Goal: Complete application form

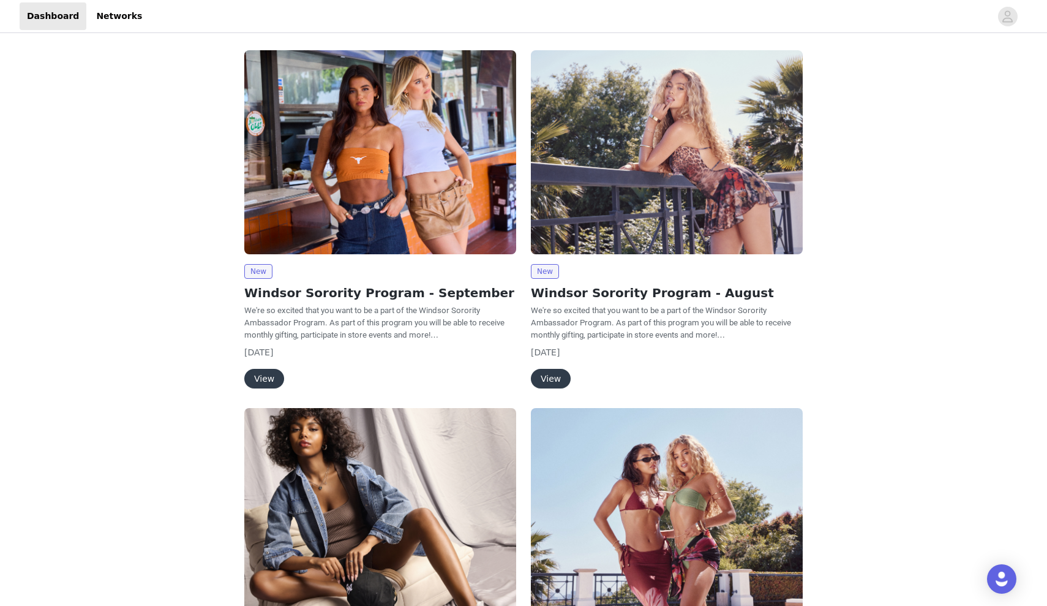
click at [263, 374] on button "View" at bounding box center [264, 379] width 40 height 20
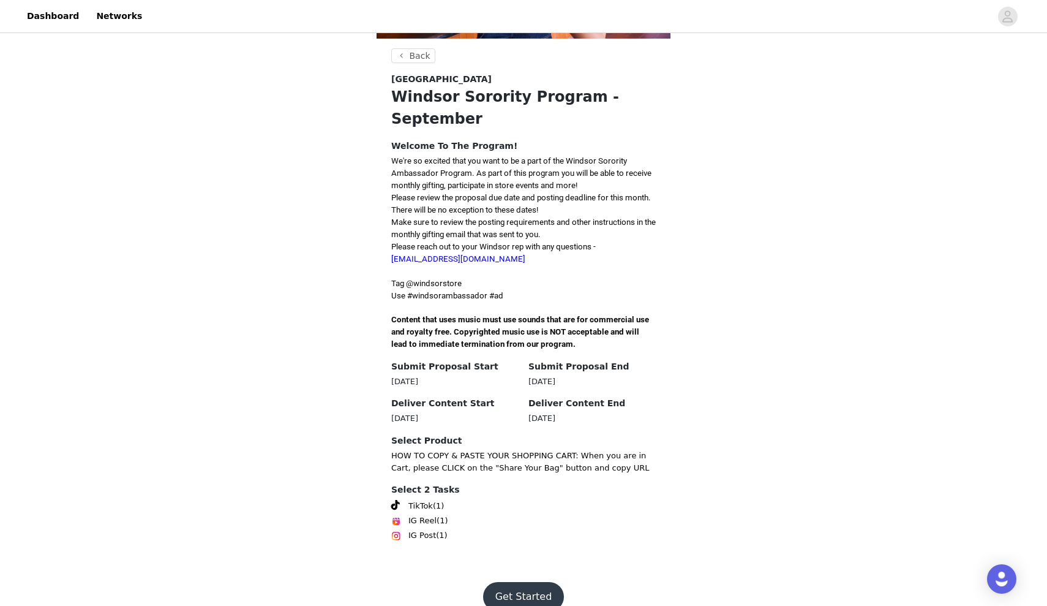
scroll to position [192, 0]
click at [535, 582] on button "Get Started" at bounding box center [523, 596] width 81 height 29
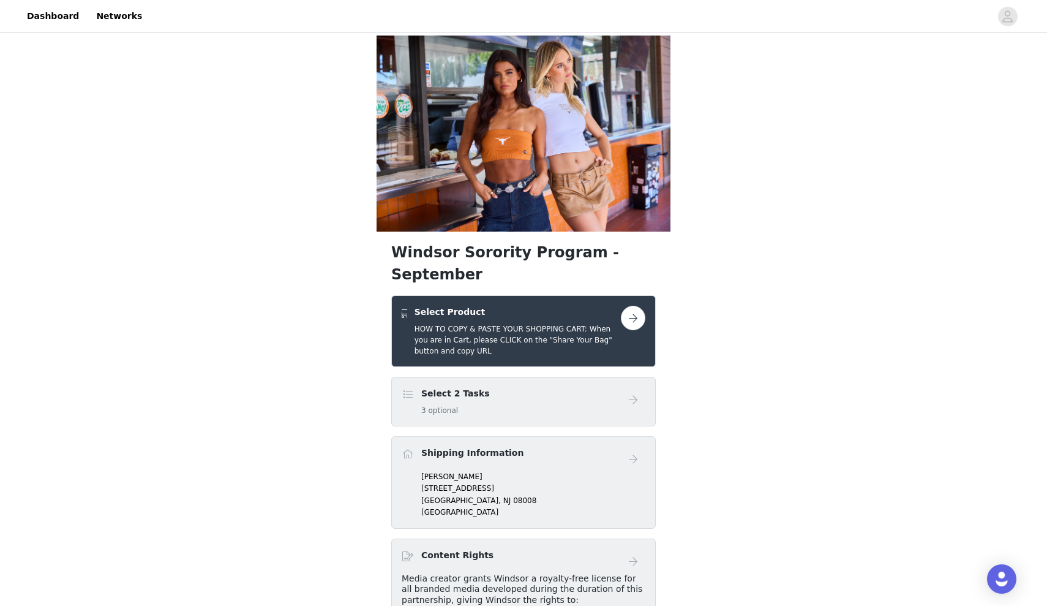
scroll to position [170, 0]
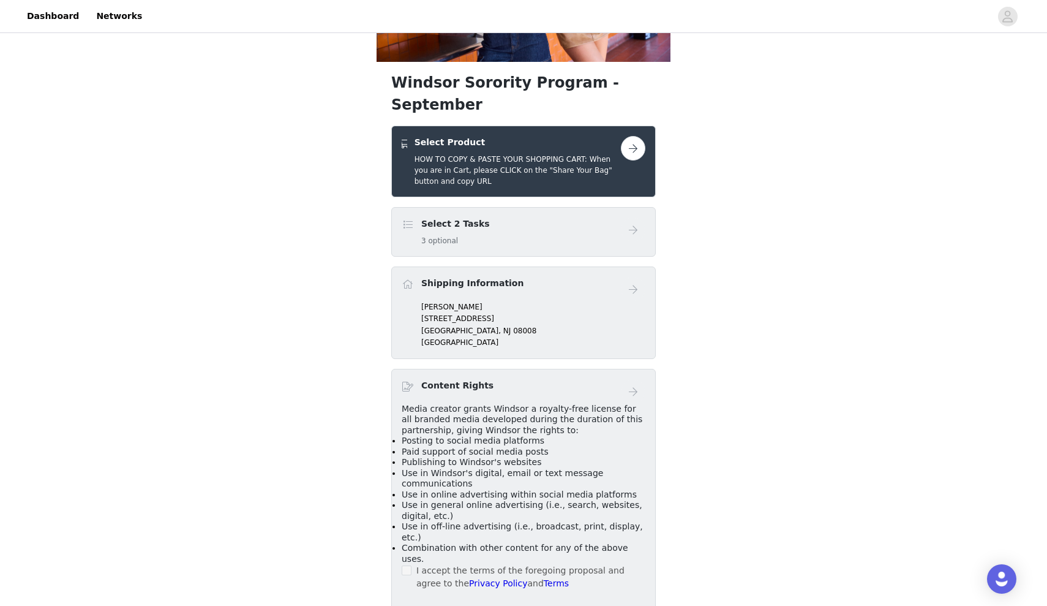
click at [595, 217] on div "Select 2 Tasks 3 optional" at bounding box center [511, 231] width 219 height 29
click at [635, 136] on button "button" at bounding box center [633, 148] width 24 height 24
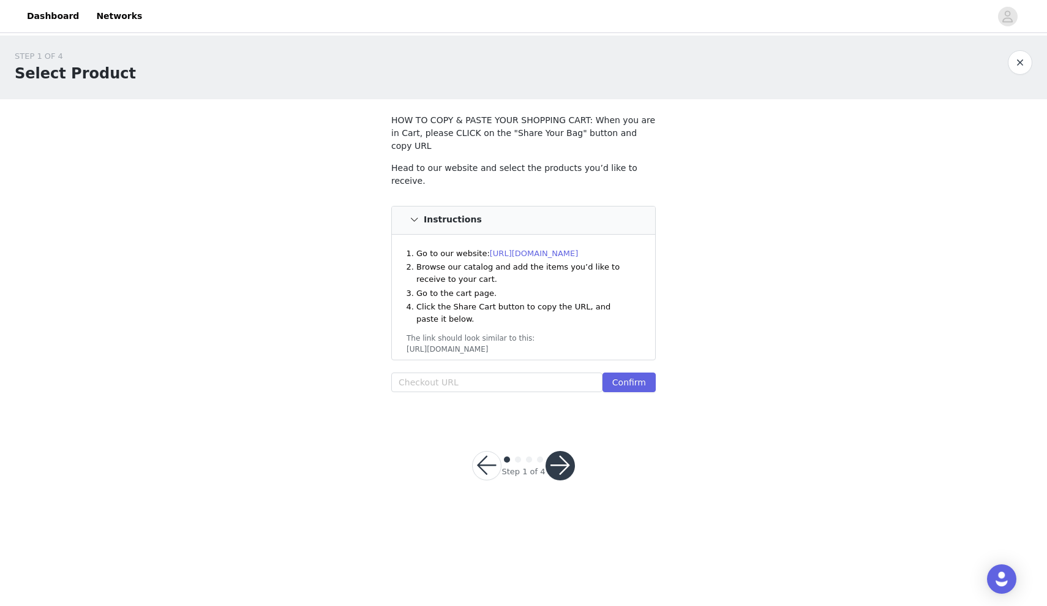
click at [505, 381] on section "HOW TO COPY & PASTE YOUR SHOPPING CART: When you are in Cart, please CLICK on t…" at bounding box center [524, 260] width 294 height 323
click at [504, 372] on input "text" at bounding box center [496, 382] width 211 height 20
paste input "https://www.windsorstore.com/cart/43509368291379:1,43231123570739:1,43373939949…"
type input "https://www.windsorstore.com/cart/43509368291379:1,43231123570739:1,43373939949…"
click at [637, 372] on button "Confirm" at bounding box center [629, 382] width 53 height 20
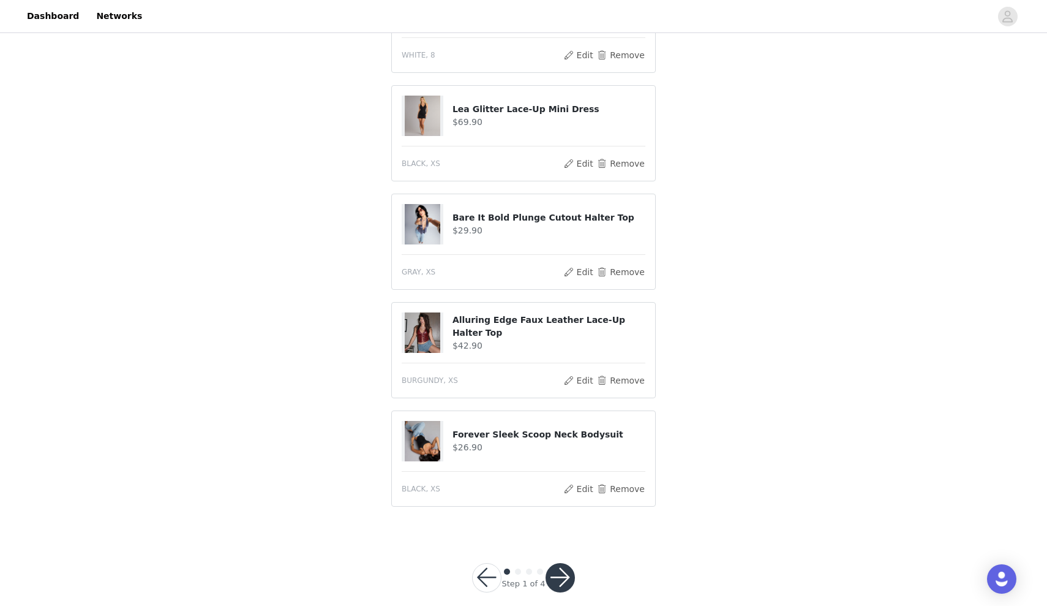
scroll to position [420, 0]
click at [568, 563] on button "button" at bounding box center [560, 577] width 29 height 29
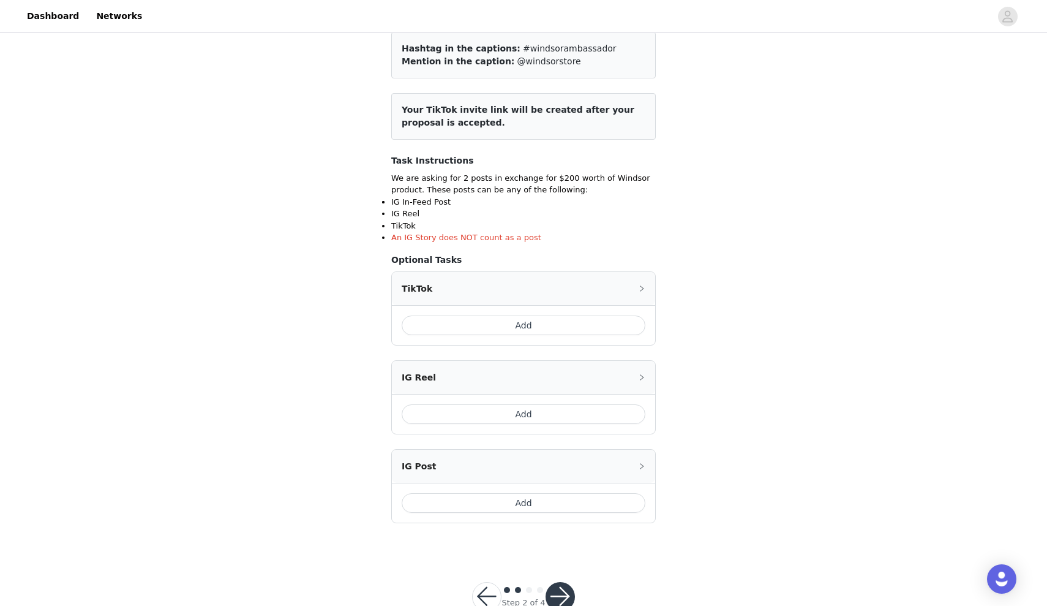
scroll to position [100, 0]
click at [592, 323] on button "Add" at bounding box center [524, 325] width 244 height 20
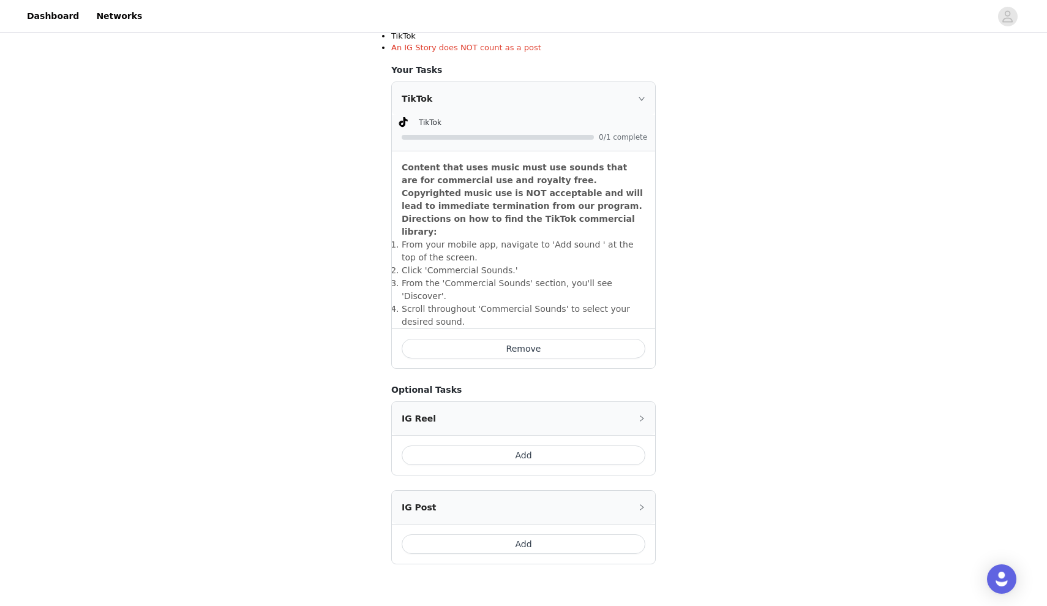
scroll to position [302, 0]
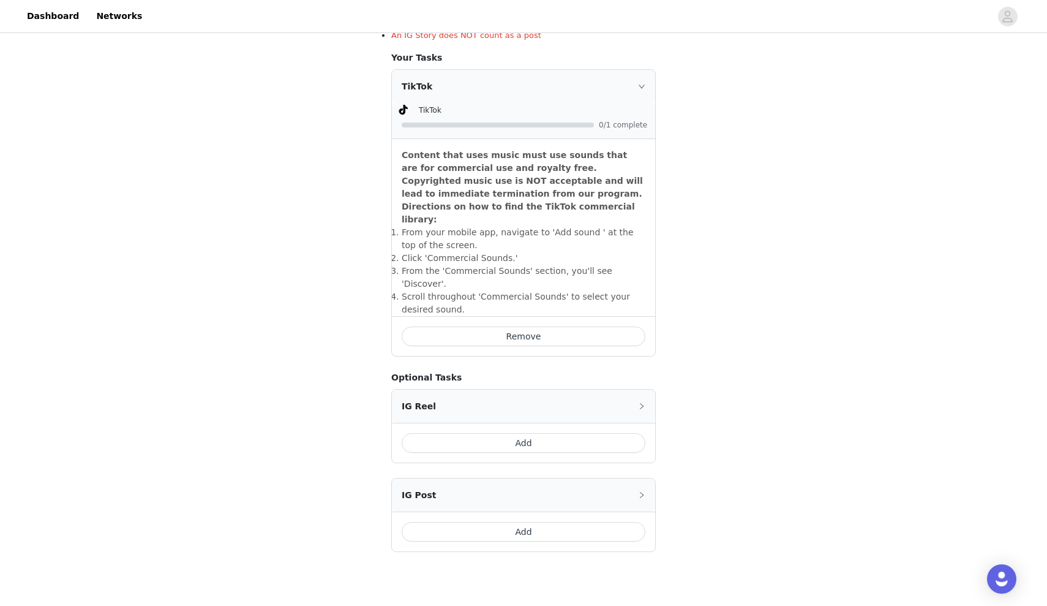
click at [545, 522] on button "Add" at bounding box center [524, 532] width 244 height 20
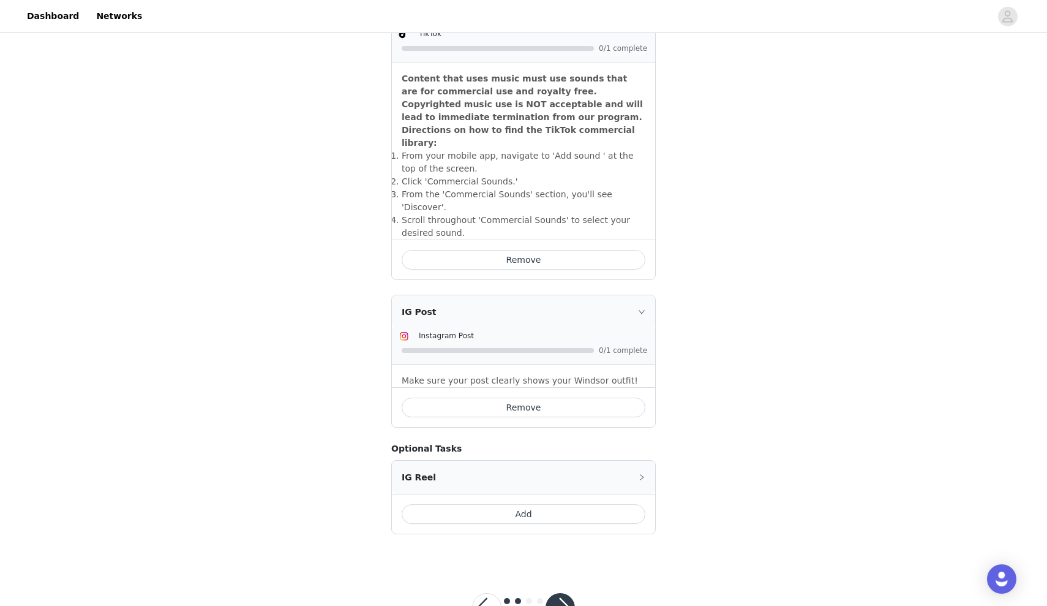
scroll to position [382, 0]
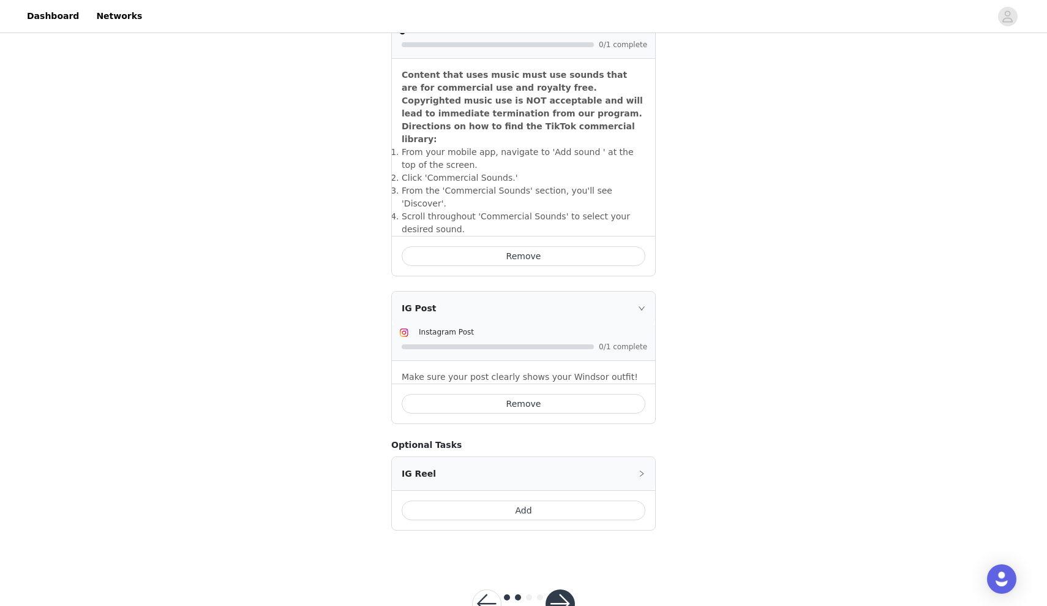
click at [560, 589] on button "button" at bounding box center [560, 603] width 29 height 29
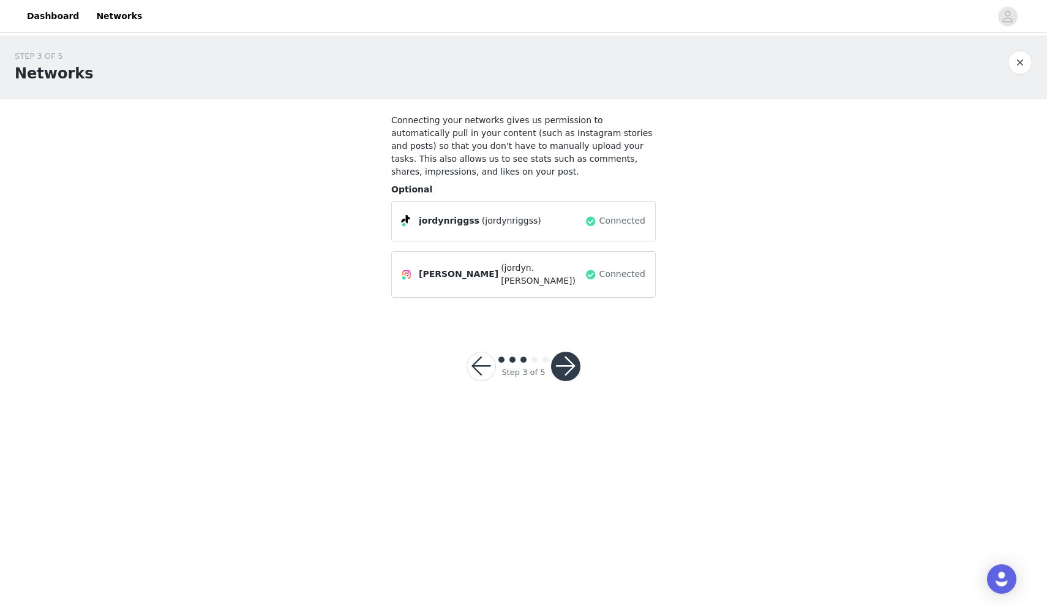
click at [565, 353] on button "button" at bounding box center [565, 366] width 29 height 29
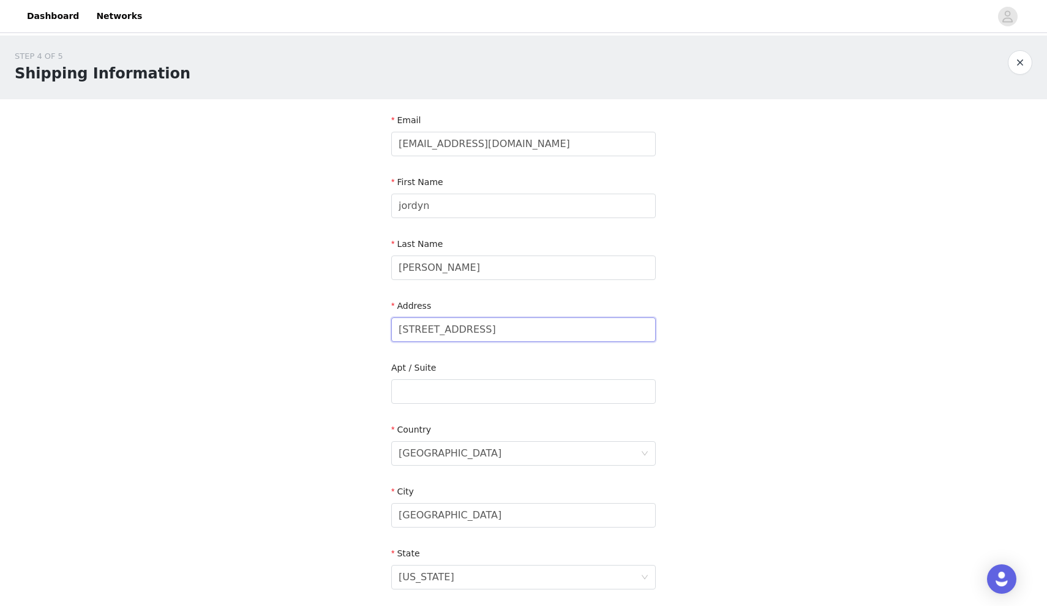
click at [529, 331] on input "315 Centre Street" at bounding box center [523, 329] width 265 height 24
type input "1214 Paul W Bryant Drive"
click at [584, 398] on input "text" at bounding box center [523, 391] width 265 height 24
type input "504"
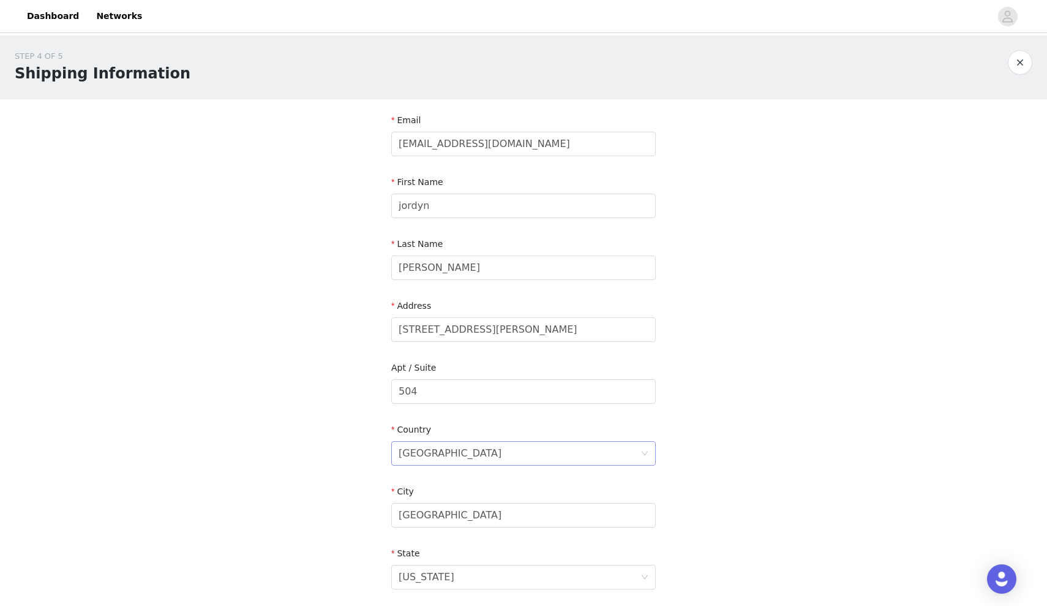
click at [484, 459] on div "United States" at bounding box center [520, 453] width 242 height 23
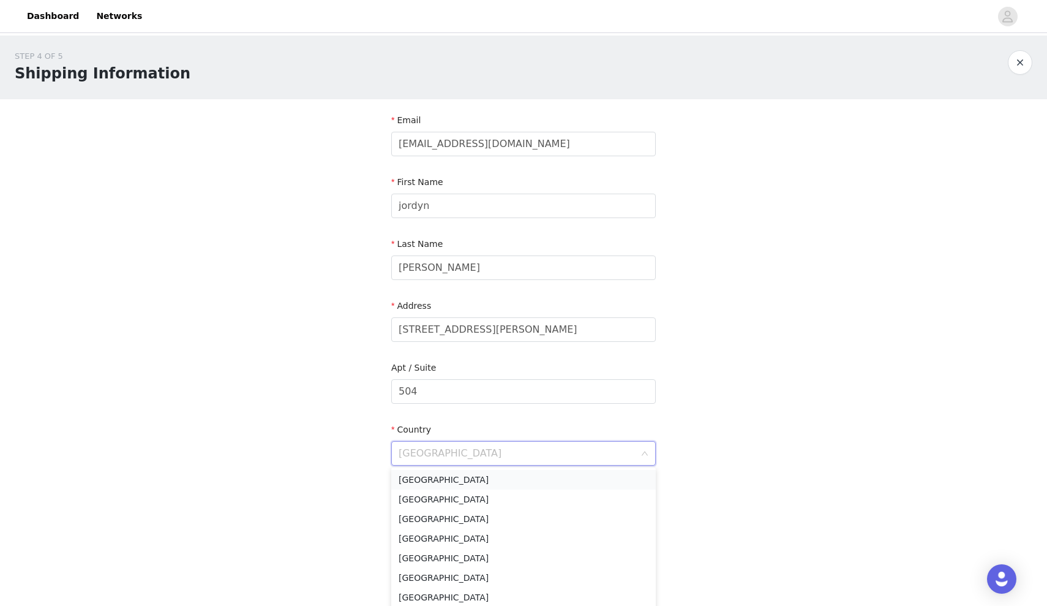
click at [484, 479] on li "United States" at bounding box center [523, 480] width 265 height 20
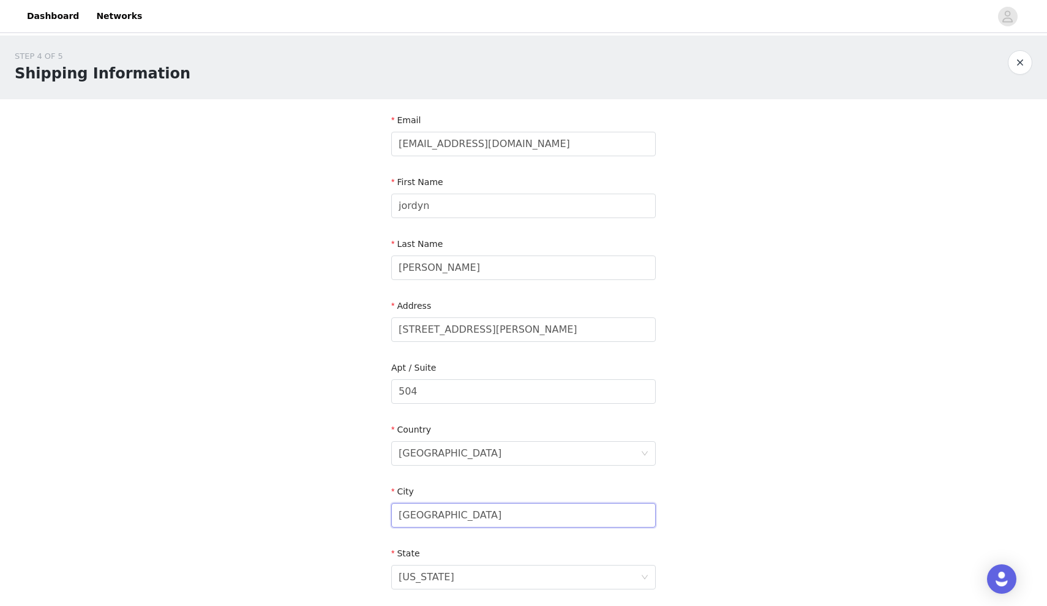
click at [481, 516] on input "Beach Haven" at bounding box center [523, 515] width 265 height 24
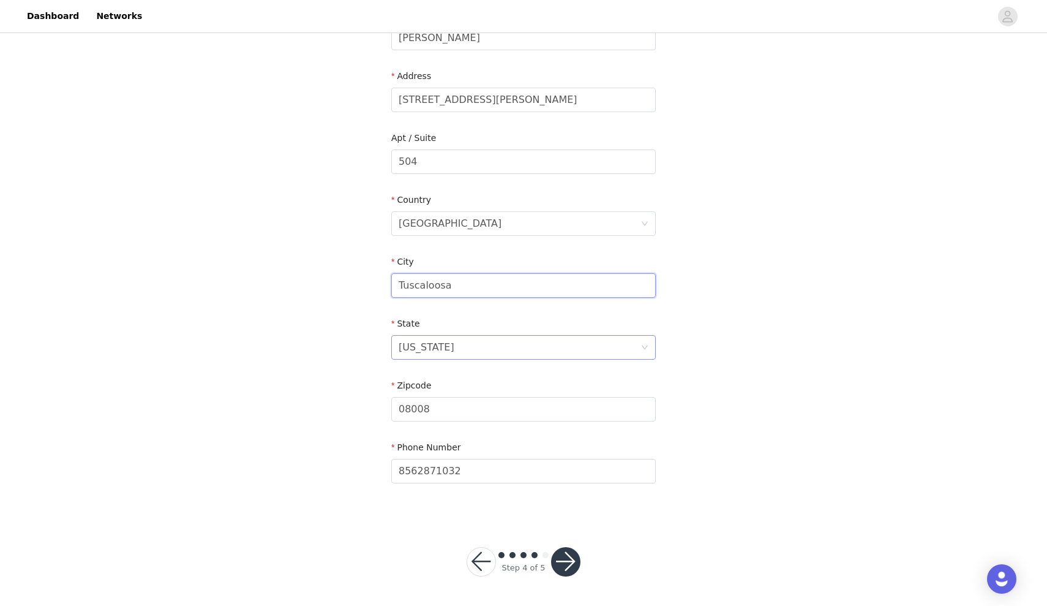
scroll to position [229, 0]
type input "Tuscaloosa"
click at [469, 344] on div "New Jersey" at bounding box center [520, 347] width 242 height 23
click at [469, 344] on input at bounding box center [520, 347] width 242 height 23
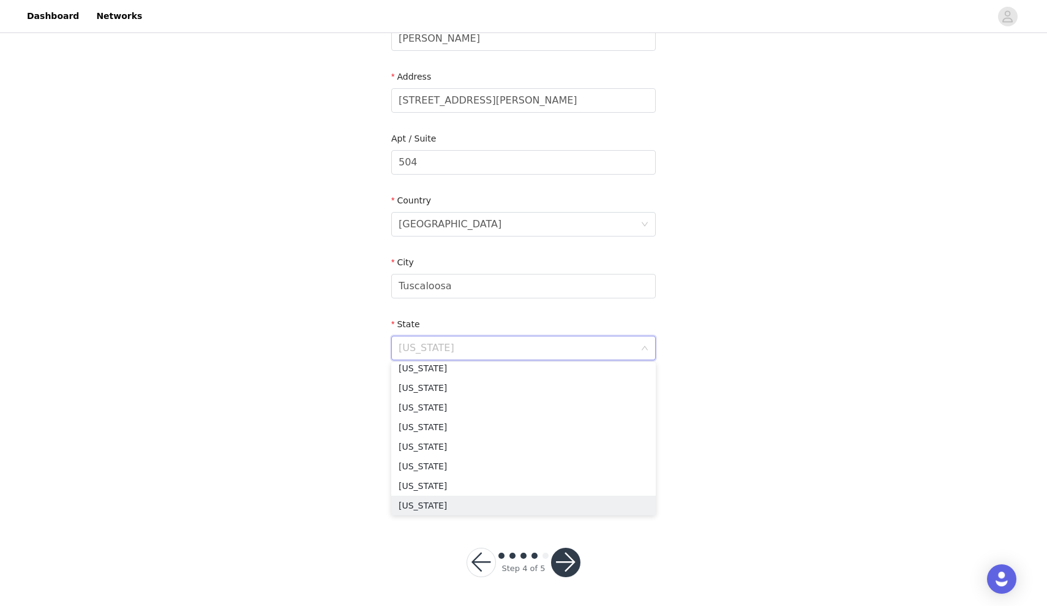
click at [469, 344] on input at bounding box center [520, 347] width 242 height 23
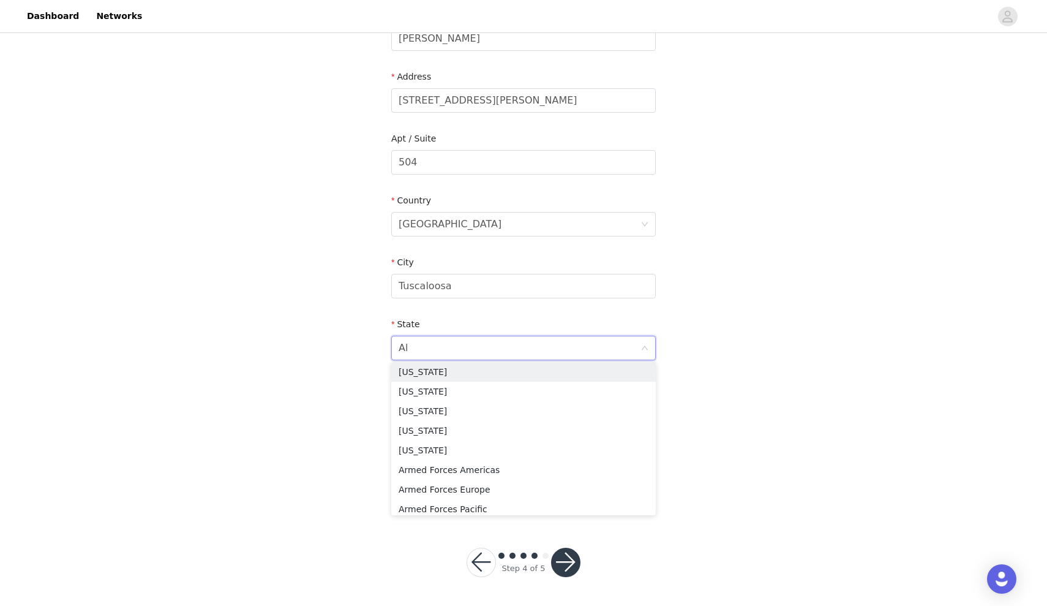
scroll to position [0, 0]
type input "Ala"
click at [412, 372] on li "Alabama" at bounding box center [523, 374] width 265 height 20
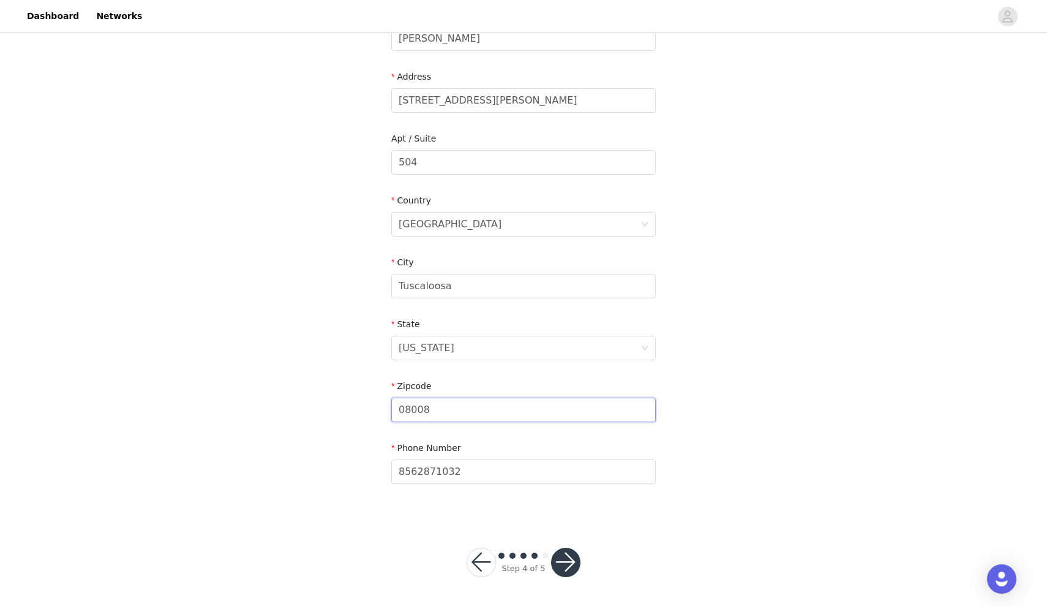
click at [485, 413] on input "08008" at bounding box center [523, 410] width 265 height 24
type input "35401"
click at [565, 560] on button "button" at bounding box center [565, 562] width 29 height 29
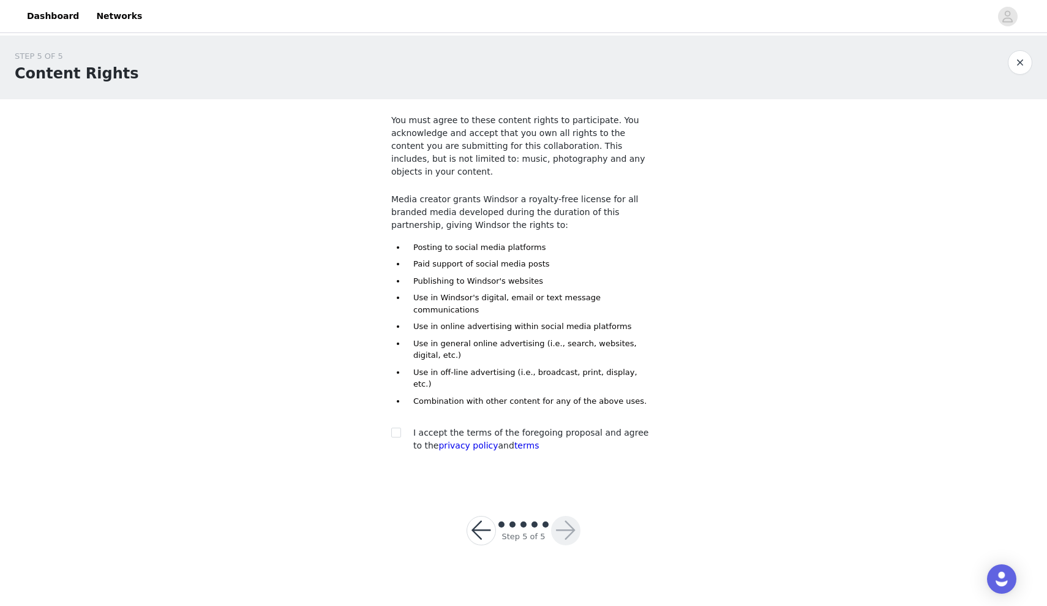
click at [573, 428] on span "I accept the terms of the foregoing proposal and agree to the privacy policy an…" at bounding box center [530, 439] width 235 height 23
click at [535, 428] on span "I accept the terms of the foregoing proposal and agree to the privacy policy an…" at bounding box center [530, 439] width 235 height 23
click at [398, 428] on input "checkbox" at bounding box center [395, 432] width 9 height 9
checkbox input "true"
click at [561, 516] on button "button" at bounding box center [565, 530] width 29 height 29
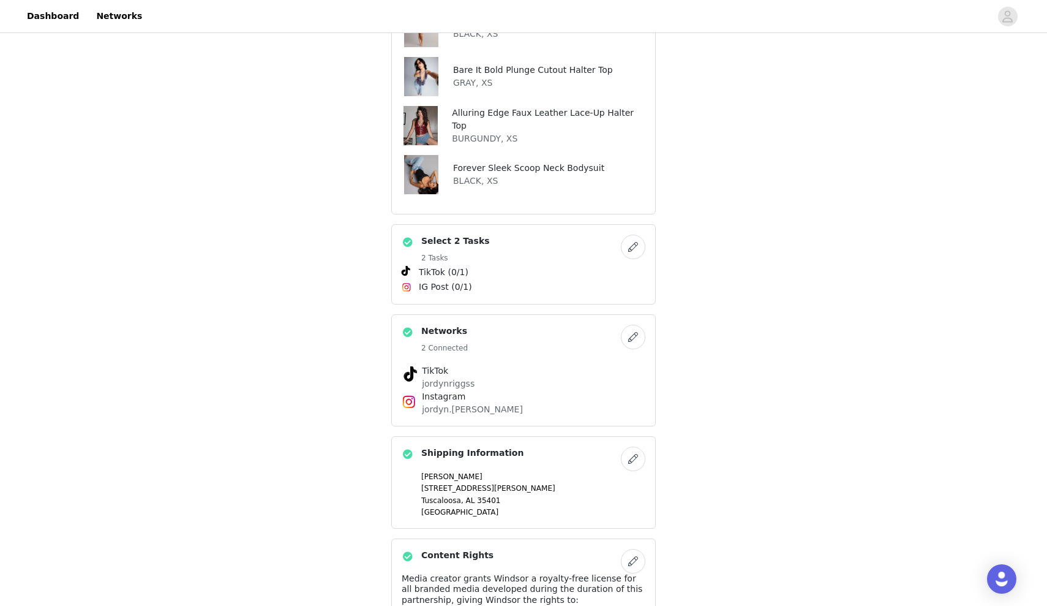
scroll to position [377, 1]
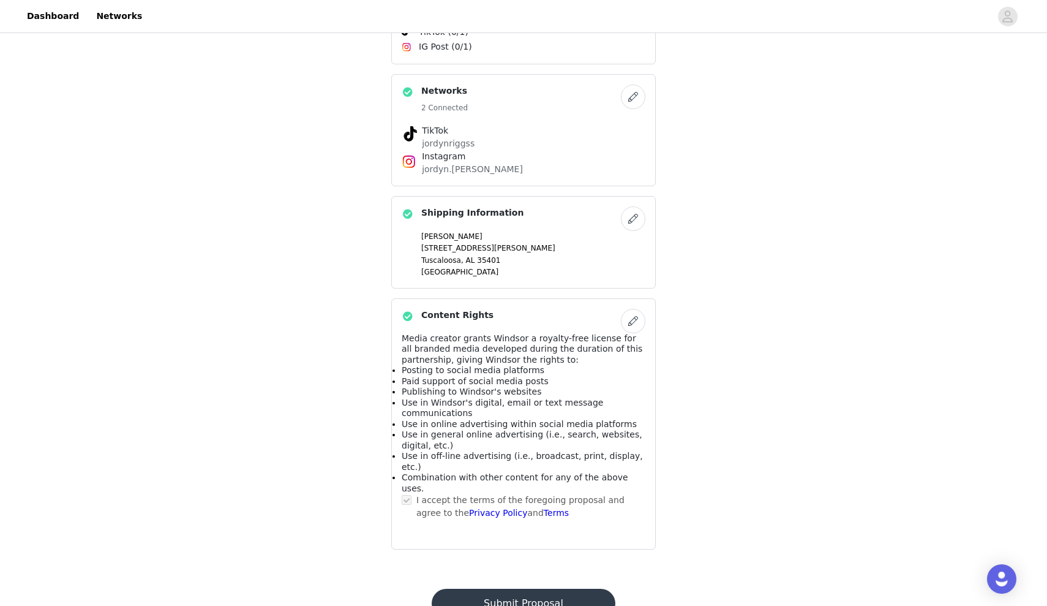
click at [543, 589] on button "Submit Proposal" at bounding box center [523, 603] width 183 height 29
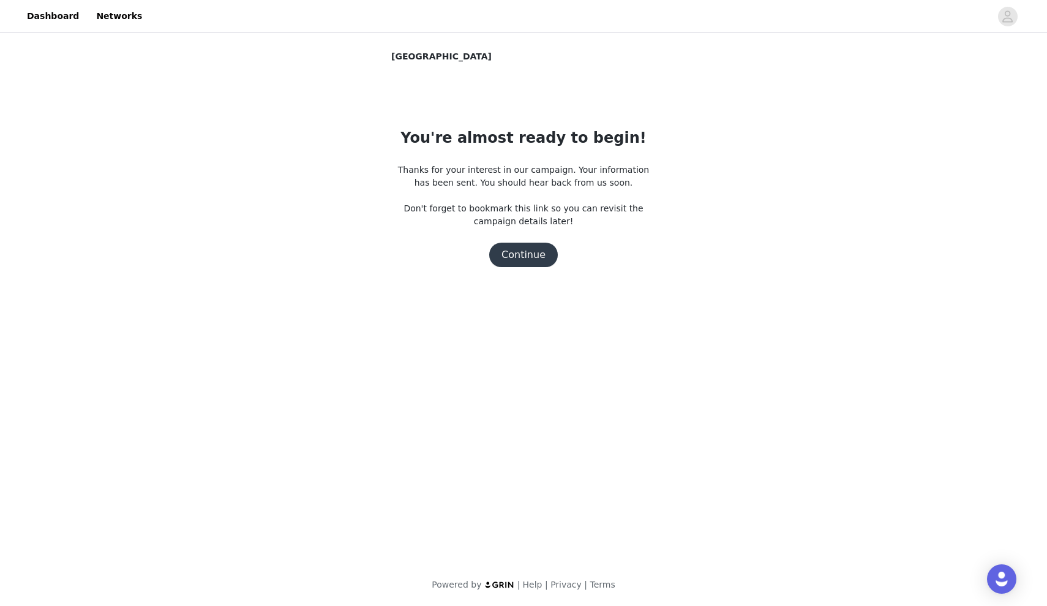
scroll to position [0, 0]
click at [535, 261] on button "Continue" at bounding box center [523, 255] width 69 height 24
